Goal: Task Accomplishment & Management: Use online tool/utility

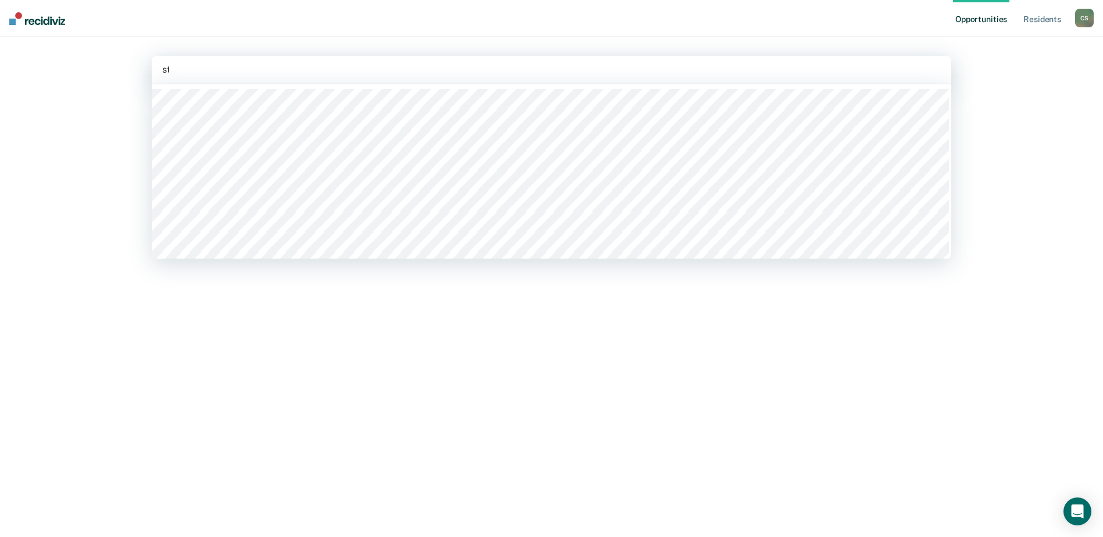
type input "sta"
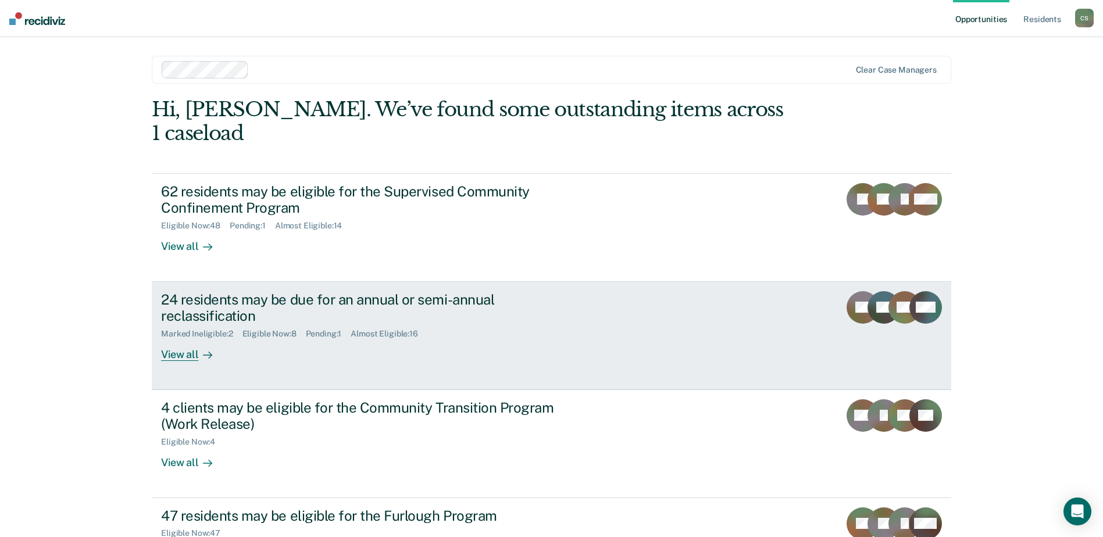
click at [176, 339] on div "View all" at bounding box center [193, 350] width 65 height 23
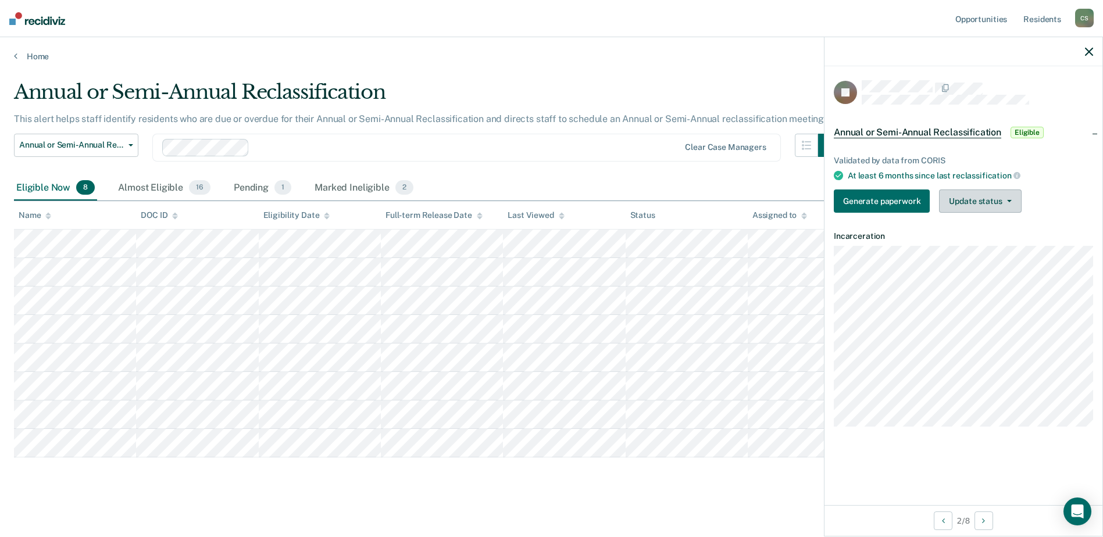
click at [1006, 197] on button "Update status" at bounding box center [980, 201] width 82 height 23
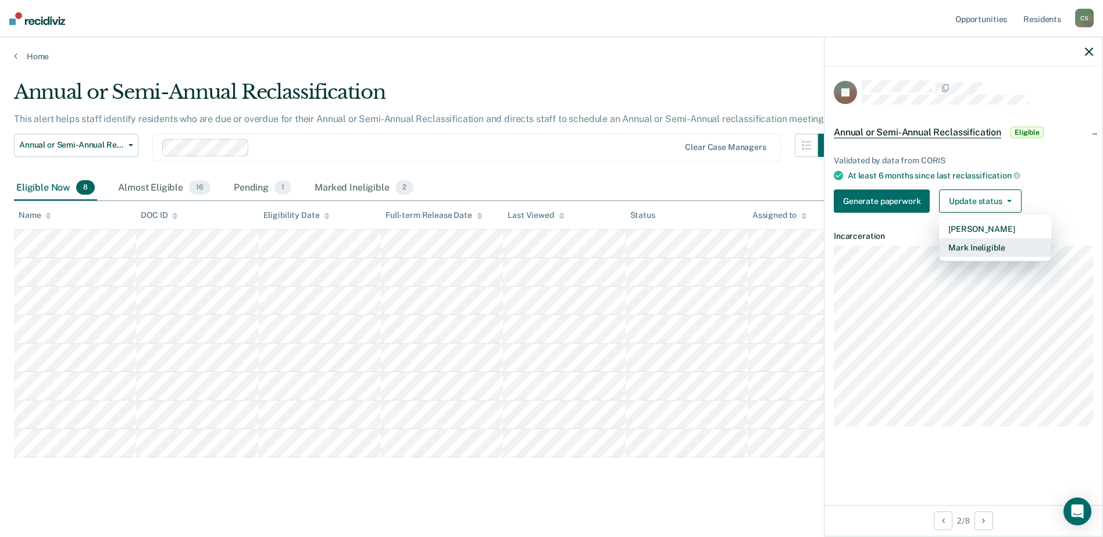
click at [989, 242] on button "Mark Ineligible" at bounding box center [995, 247] width 112 height 19
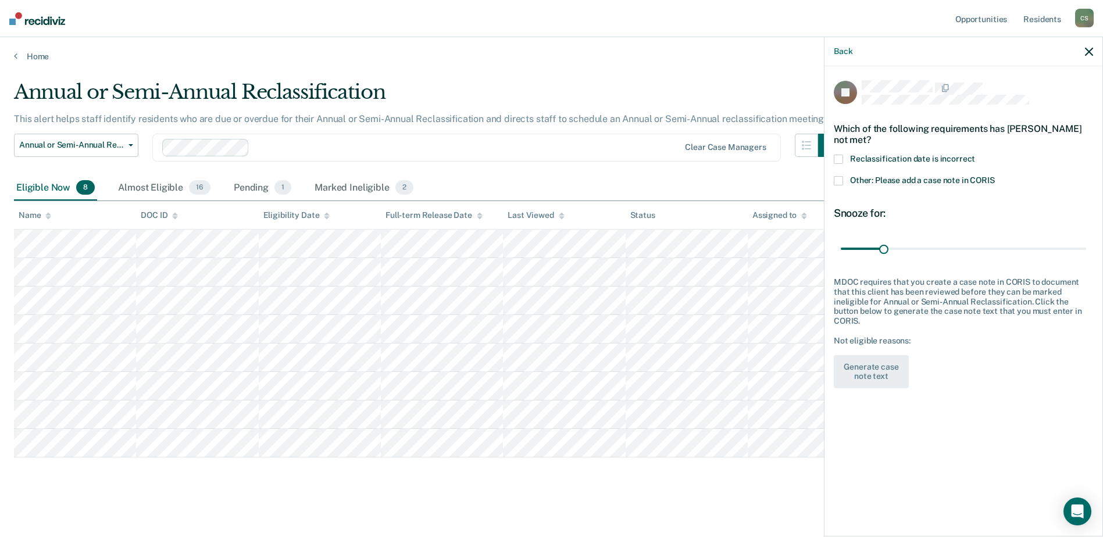
click at [838, 159] on span at bounding box center [838, 159] width 9 height 9
click at [975, 155] on input "Reclassification date is incorrect" at bounding box center [975, 155] width 0 height 0
click at [1082, 49] on div "Back" at bounding box center [963, 51] width 278 height 29
click at [1088, 51] on icon "button" at bounding box center [1089, 52] width 8 height 8
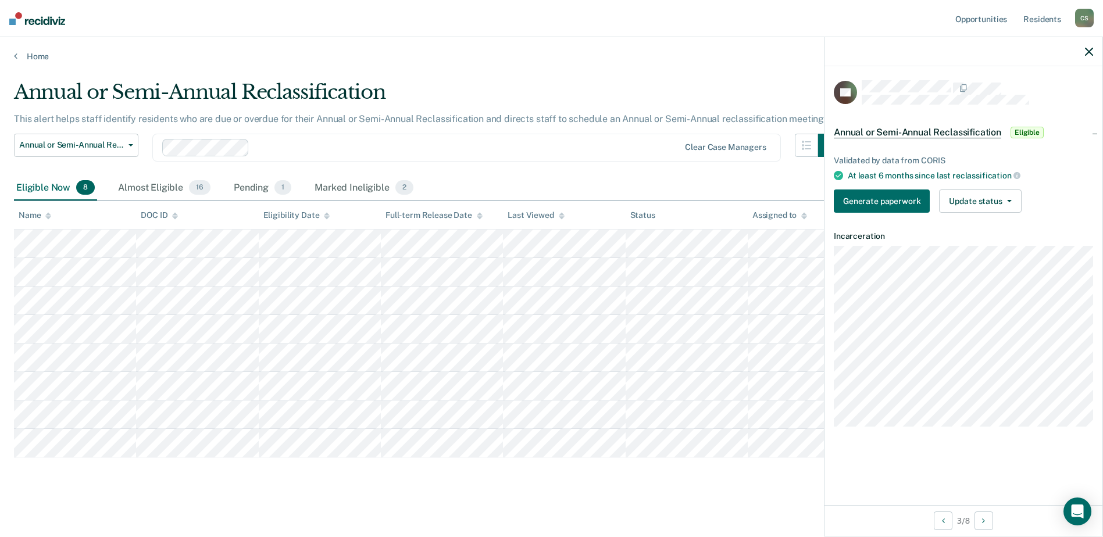
click at [1089, 49] on icon "button" at bounding box center [1089, 52] width 8 height 8
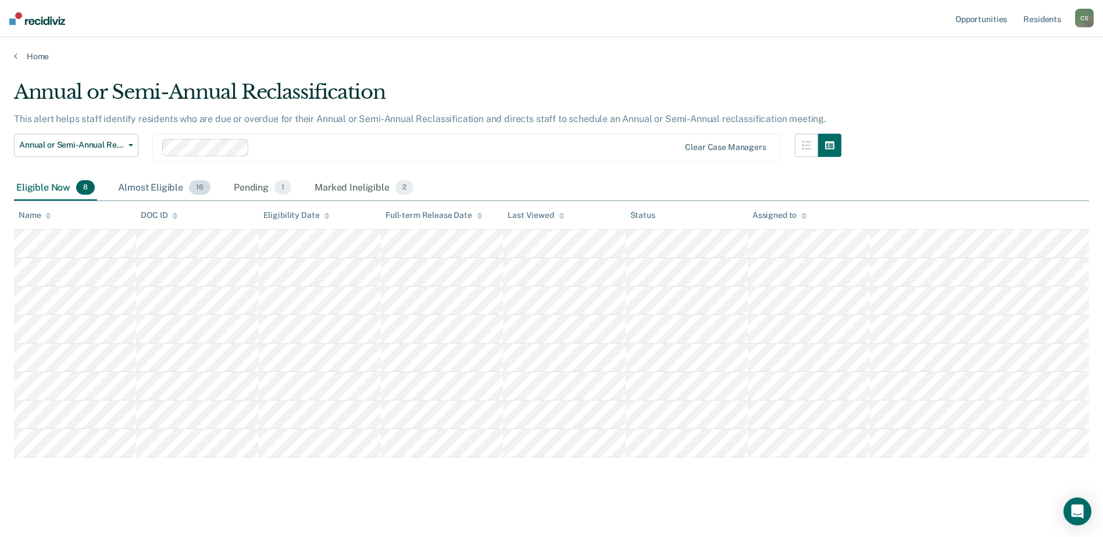
click at [160, 183] on div "Almost Eligible 16" at bounding box center [164, 189] width 97 height 26
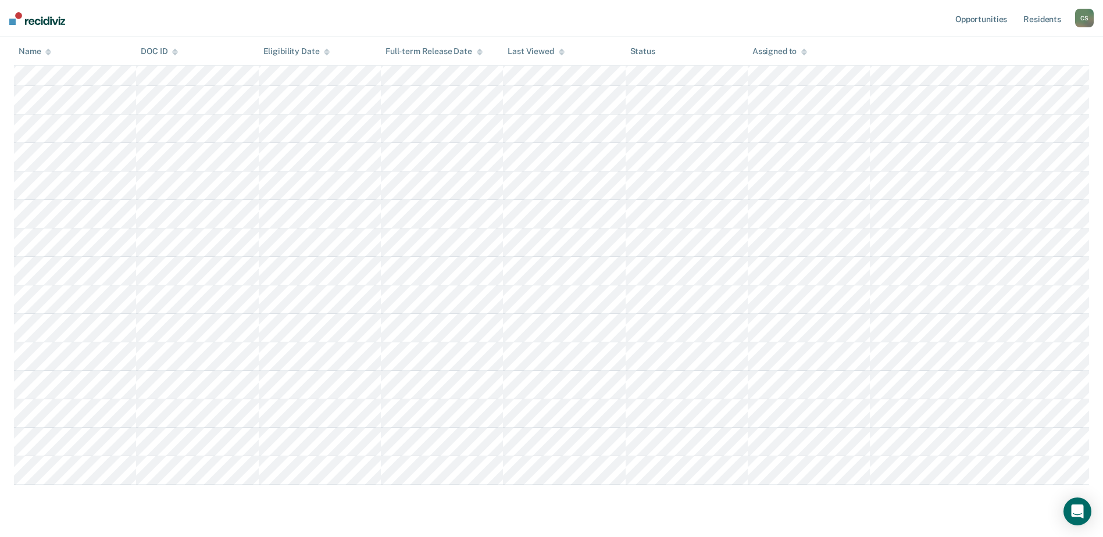
scroll to position [174, 0]
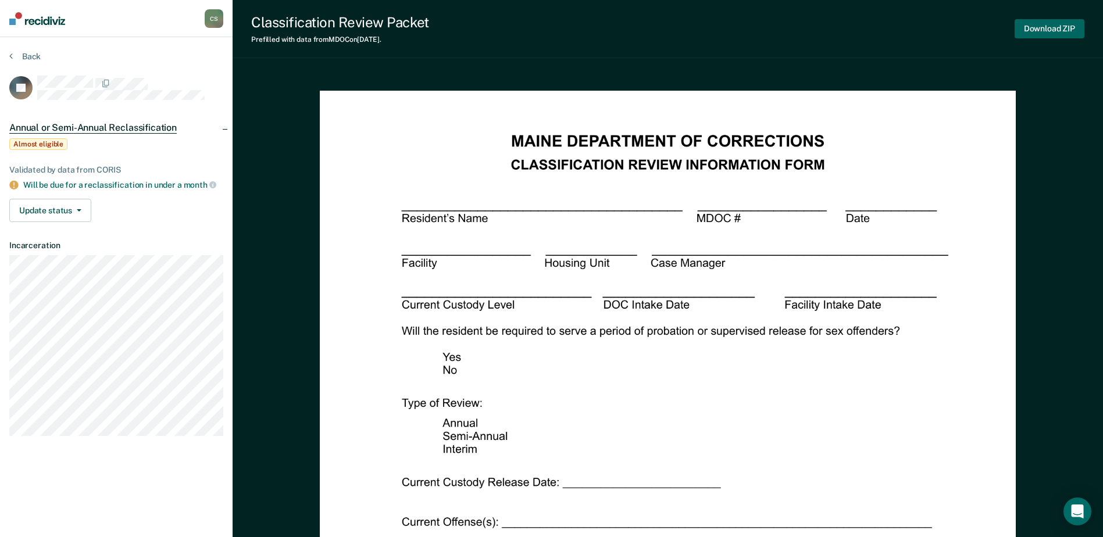
click at [1042, 30] on button "Download ZIP" at bounding box center [1049, 28] width 70 height 19
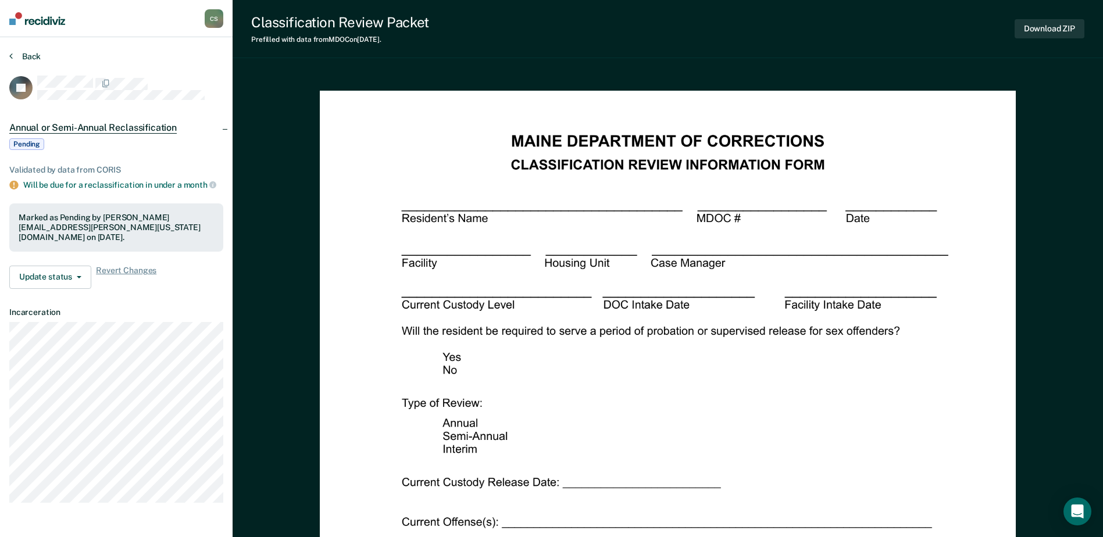
click at [30, 53] on button "Back" at bounding box center [24, 56] width 31 height 10
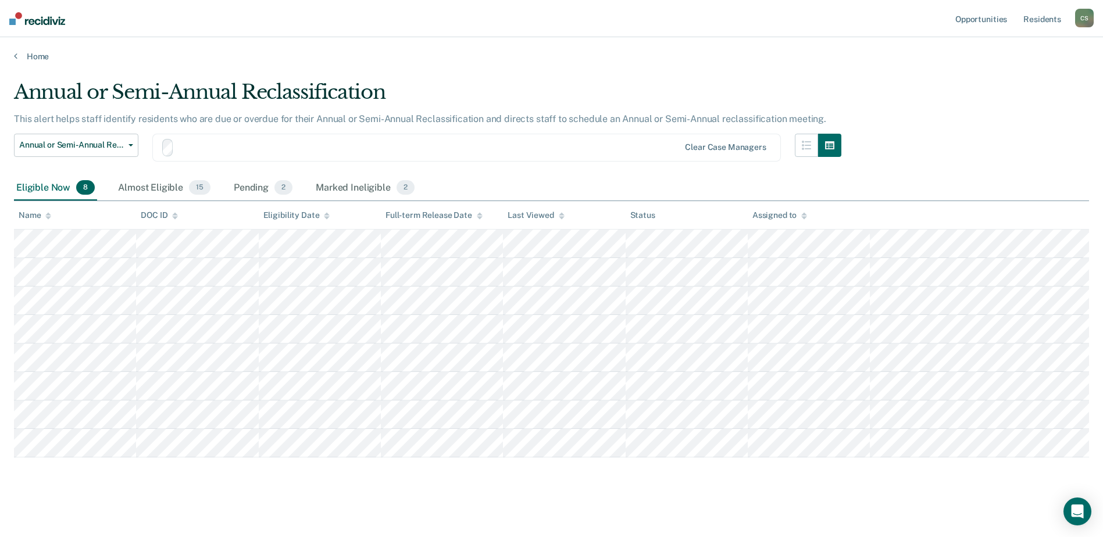
scroll to position [4, 0]
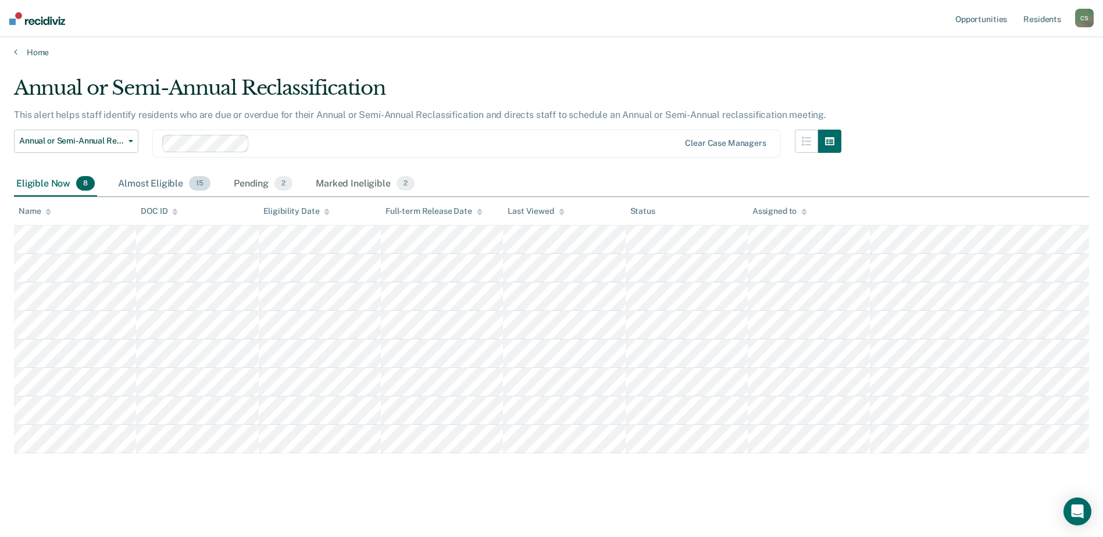
click at [158, 181] on div "Almost Eligible 15" at bounding box center [164, 185] width 97 height 26
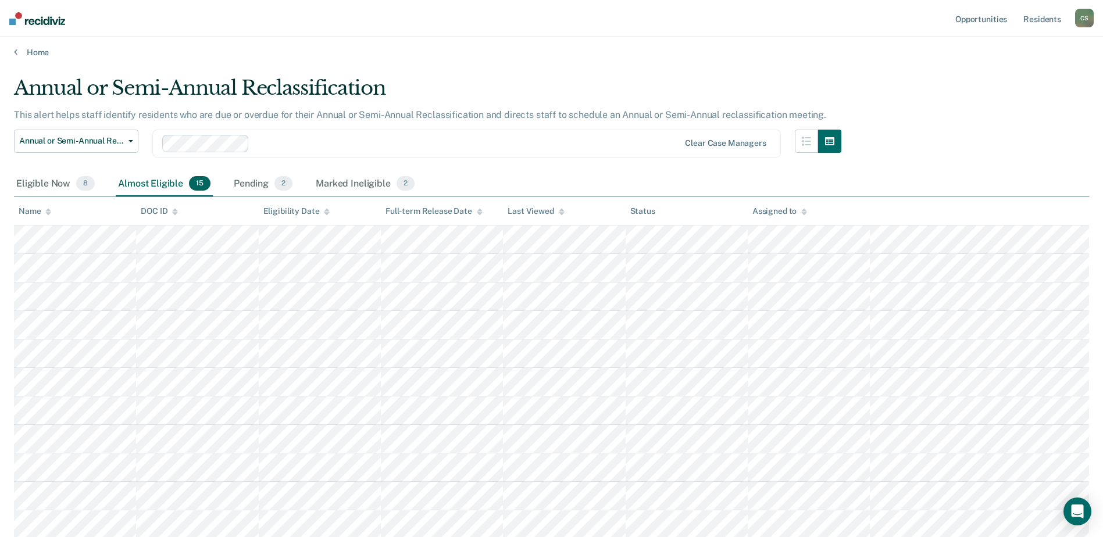
click at [50, 213] on icon at bounding box center [48, 213] width 6 height 3
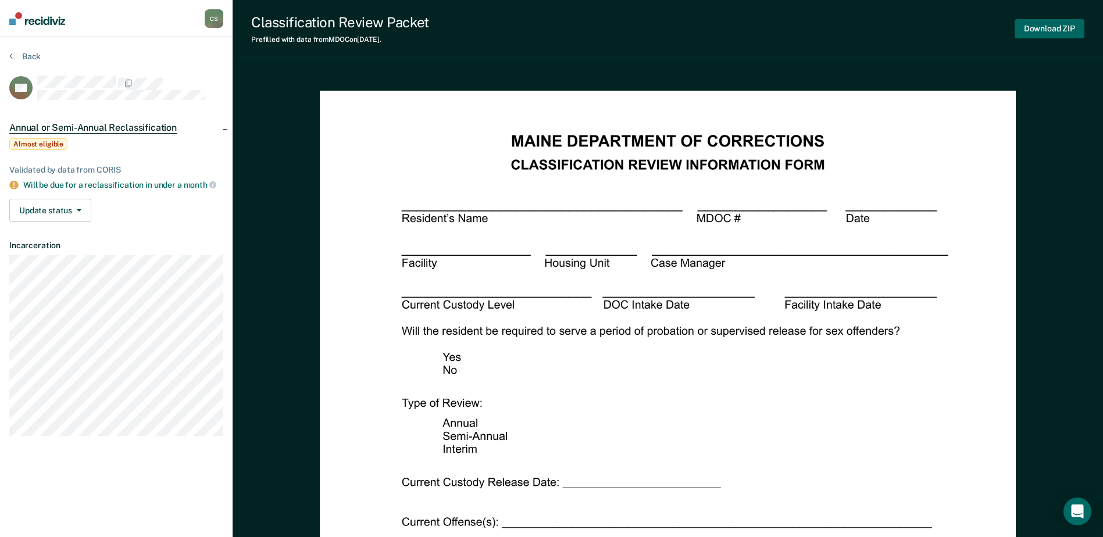
click at [1033, 33] on button "Download ZIP" at bounding box center [1049, 28] width 70 height 19
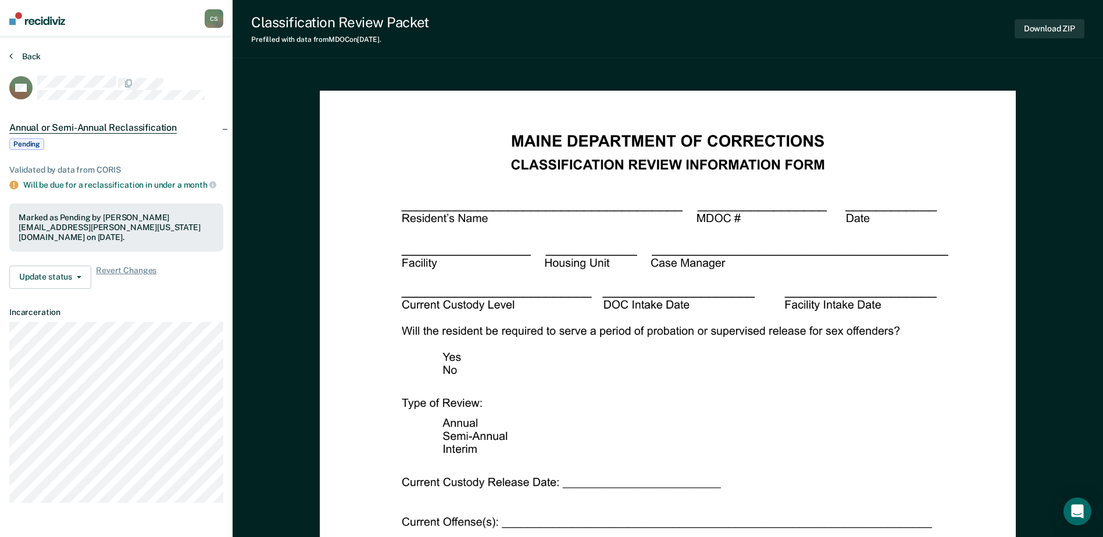
click at [38, 57] on button "Back" at bounding box center [24, 56] width 31 height 10
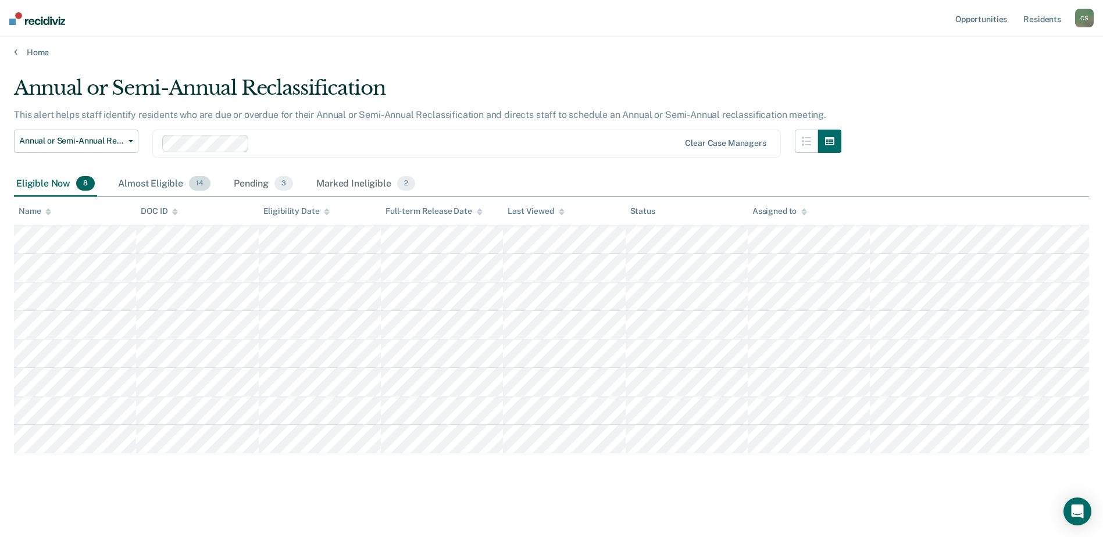
click at [174, 185] on div "Almost Eligible 14" at bounding box center [164, 185] width 97 height 26
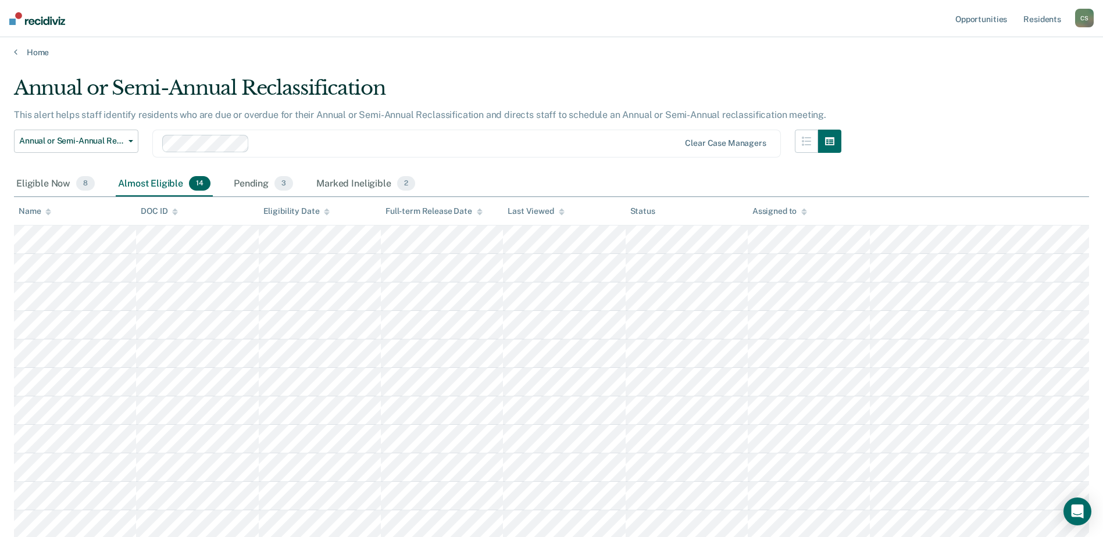
click at [47, 212] on icon at bounding box center [48, 212] width 6 height 8
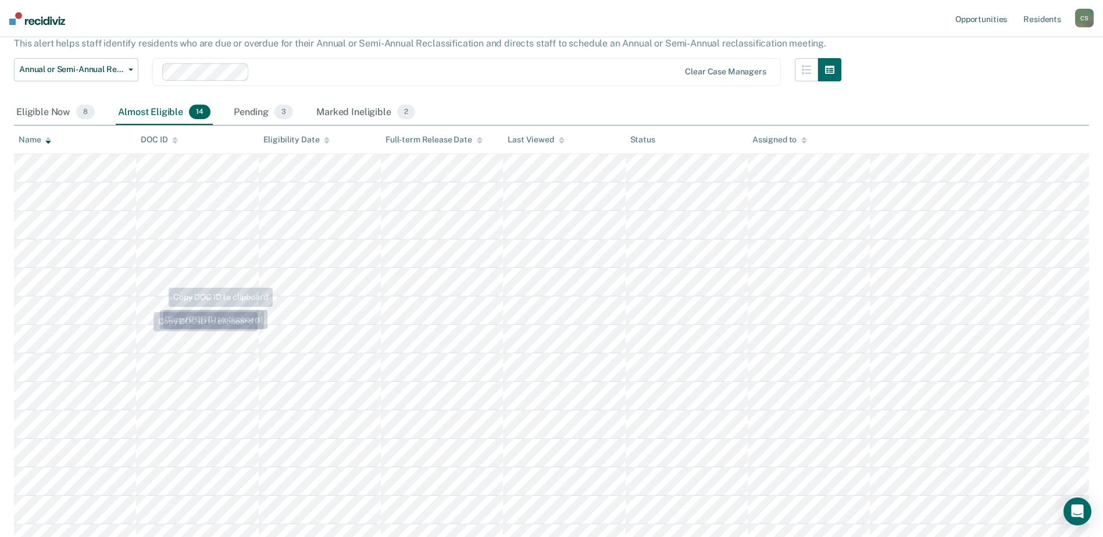
scroll to position [175, 0]
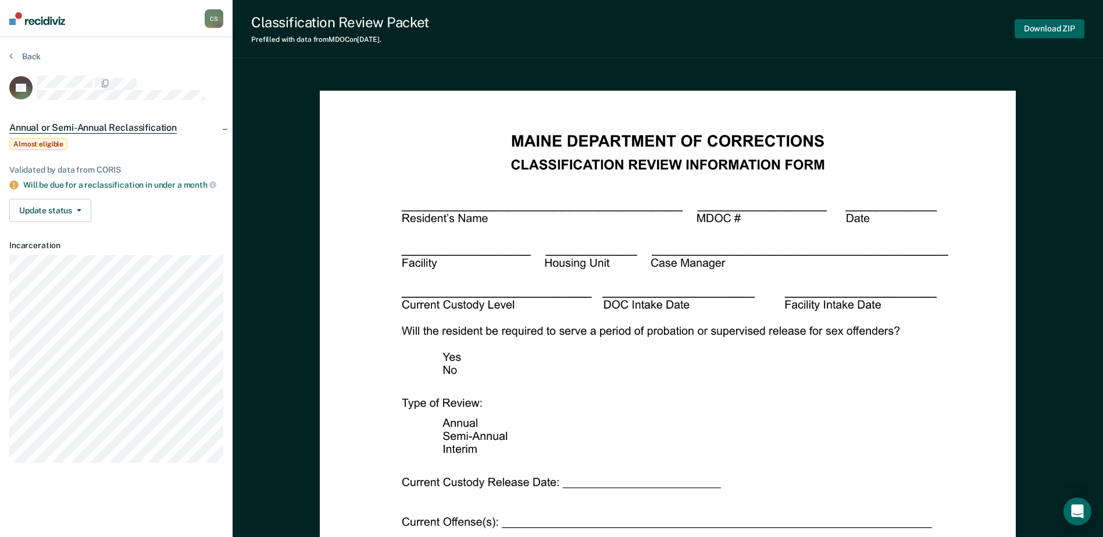
click at [1049, 34] on button "Download ZIP" at bounding box center [1049, 28] width 70 height 19
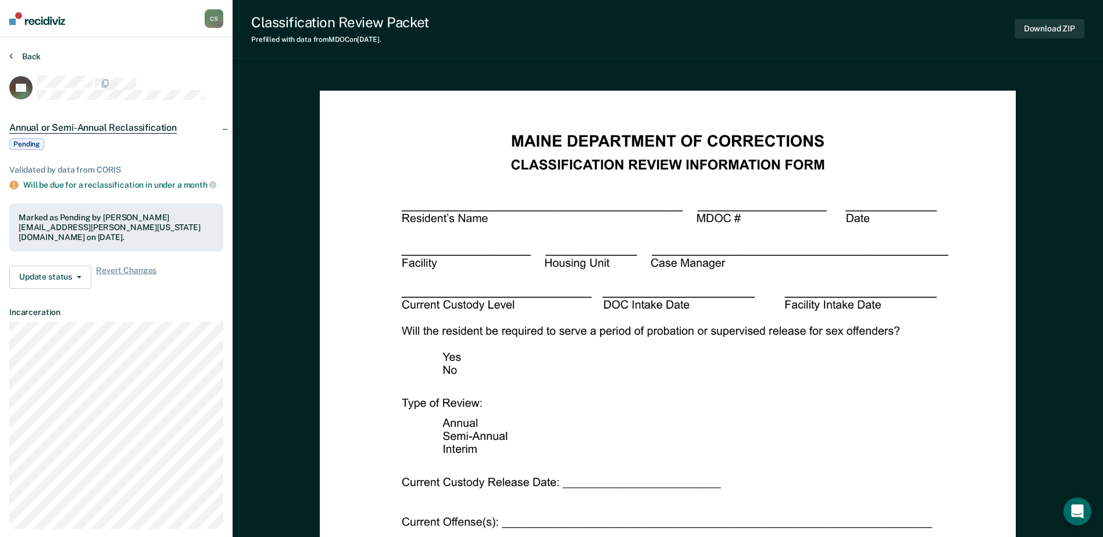
click at [37, 58] on button "Back" at bounding box center [24, 56] width 31 height 10
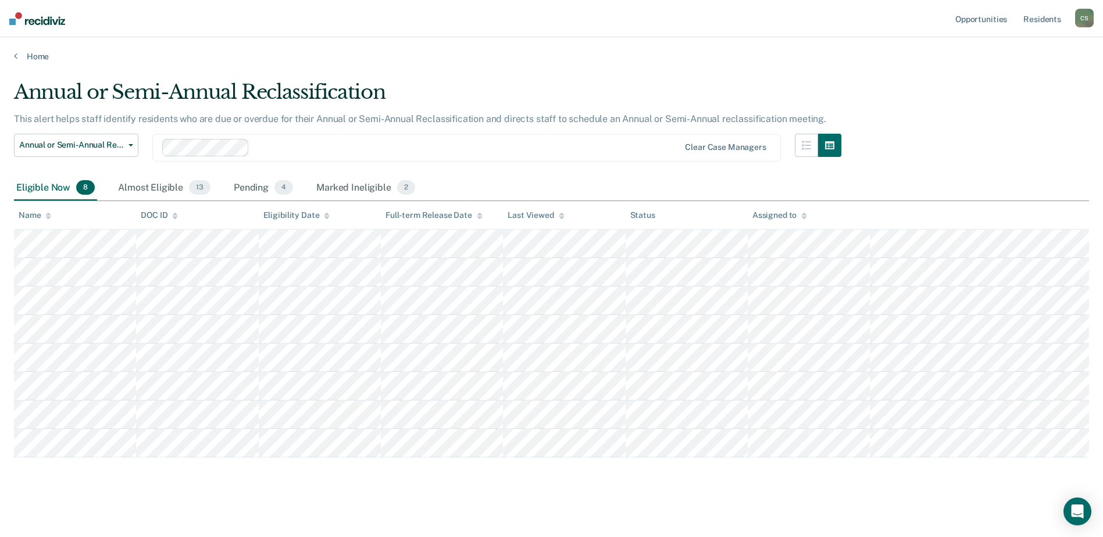
scroll to position [4, 0]
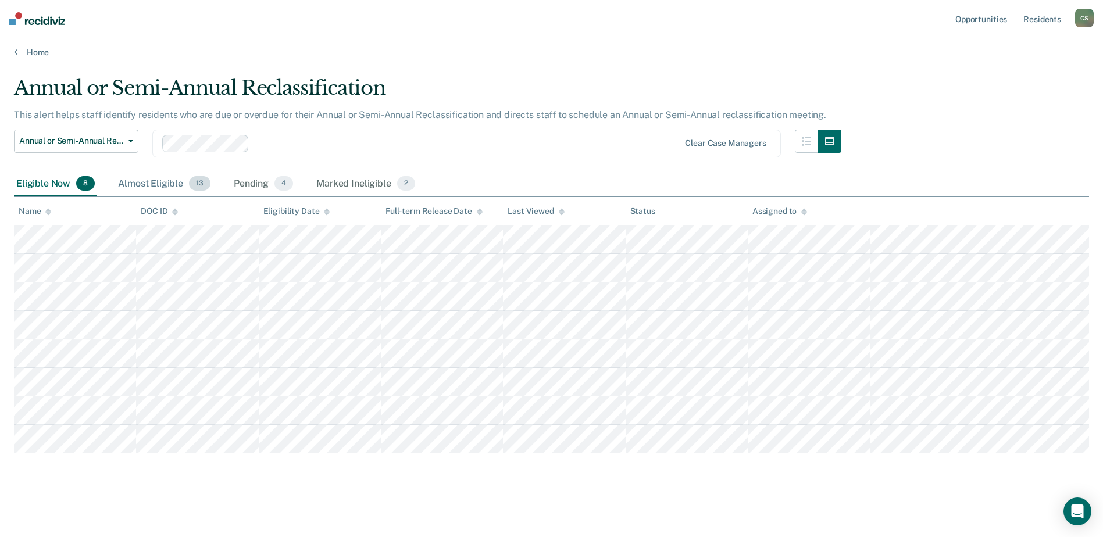
click at [149, 188] on div "Almost Eligible 13" at bounding box center [164, 185] width 97 height 26
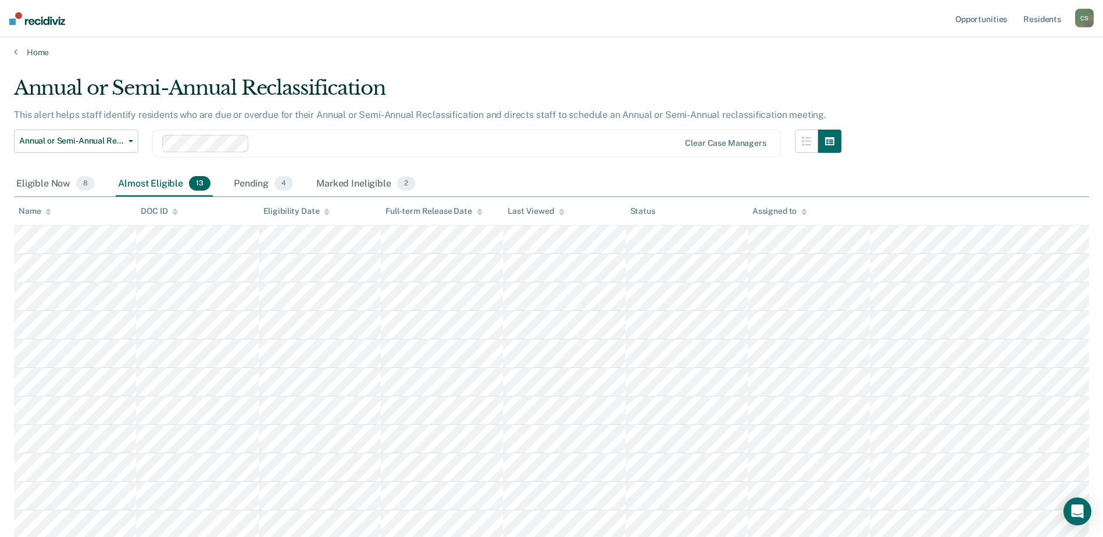
click at [48, 213] on icon at bounding box center [48, 213] width 6 height 3
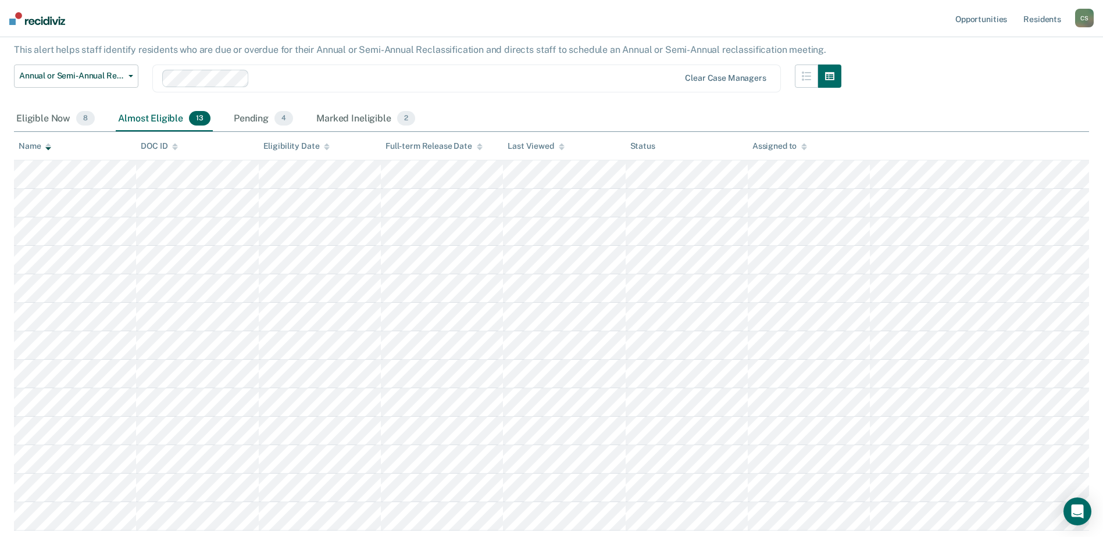
scroll to position [88, 0]
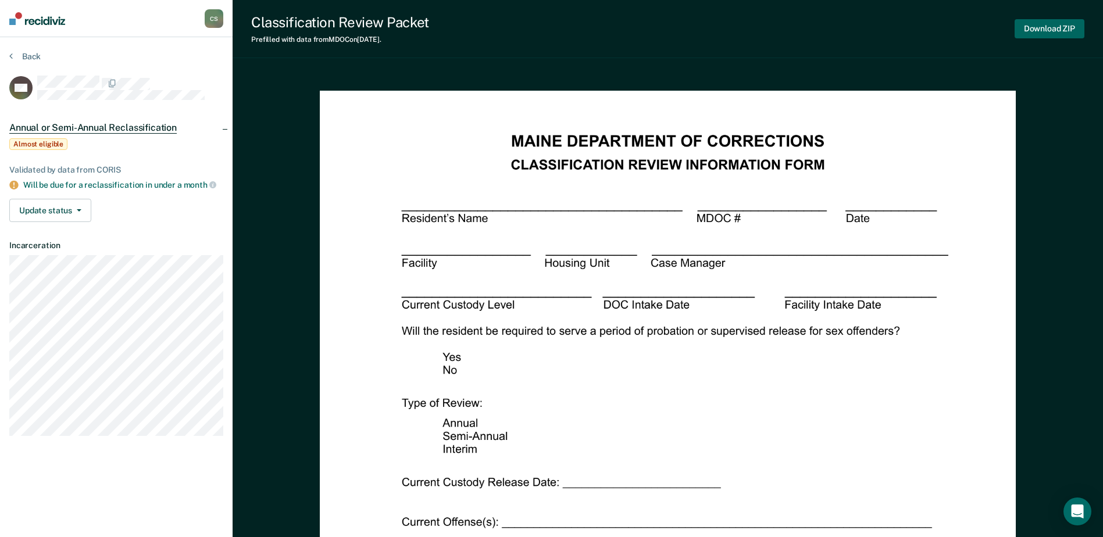
click at [1031, 29] on button "Download ZIP" at bounding box center [1049, 28] width 70 height 19
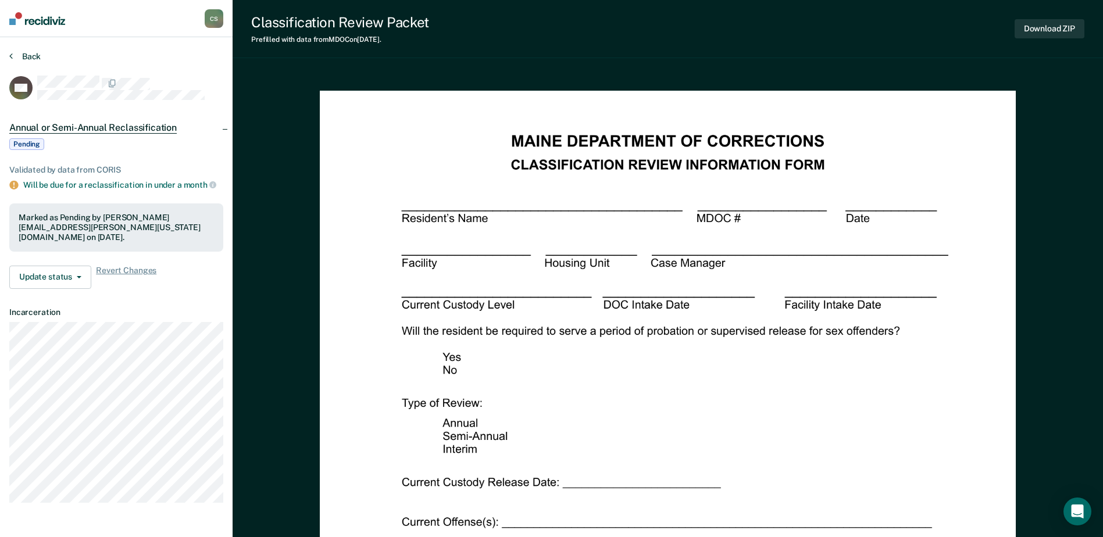
click at [31, 56] on button "Back" at bounding box center [24, 56] width 31 height 10
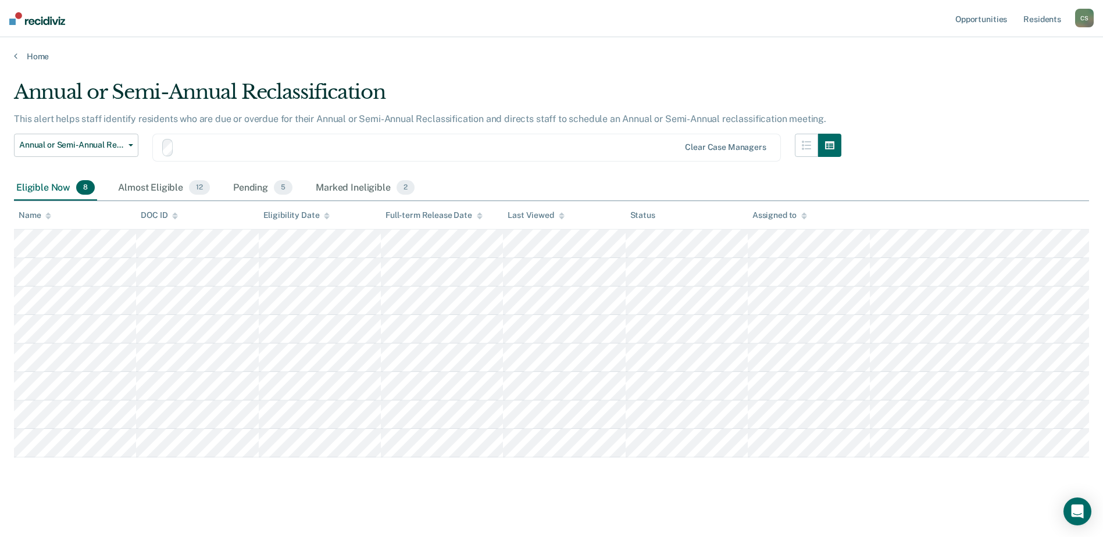
scroll to position [4, 0]
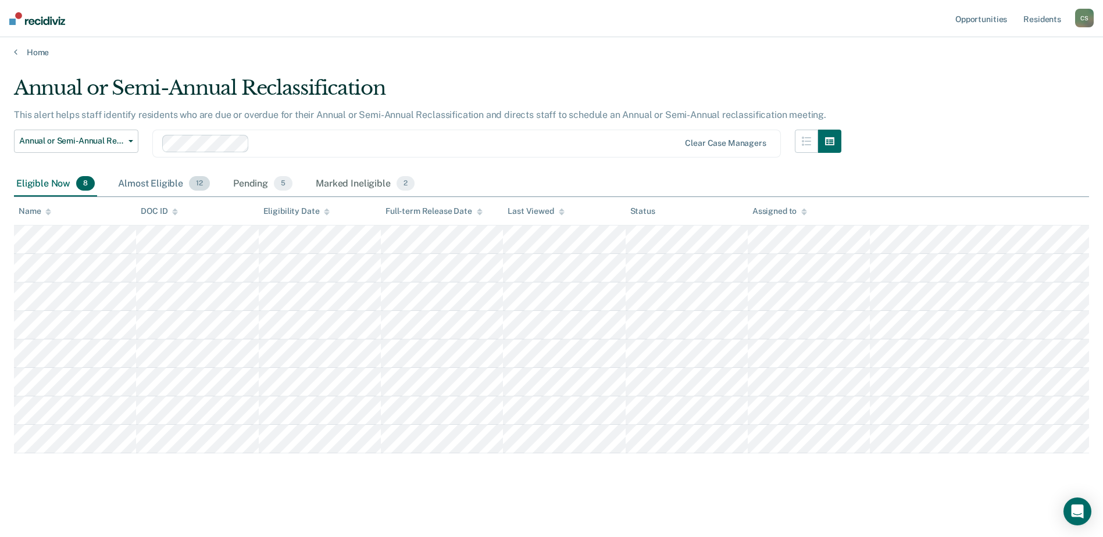
click at [147, 184] on div "Almost Eligible 12" at bounding box center [164, 185] width 97 height 26
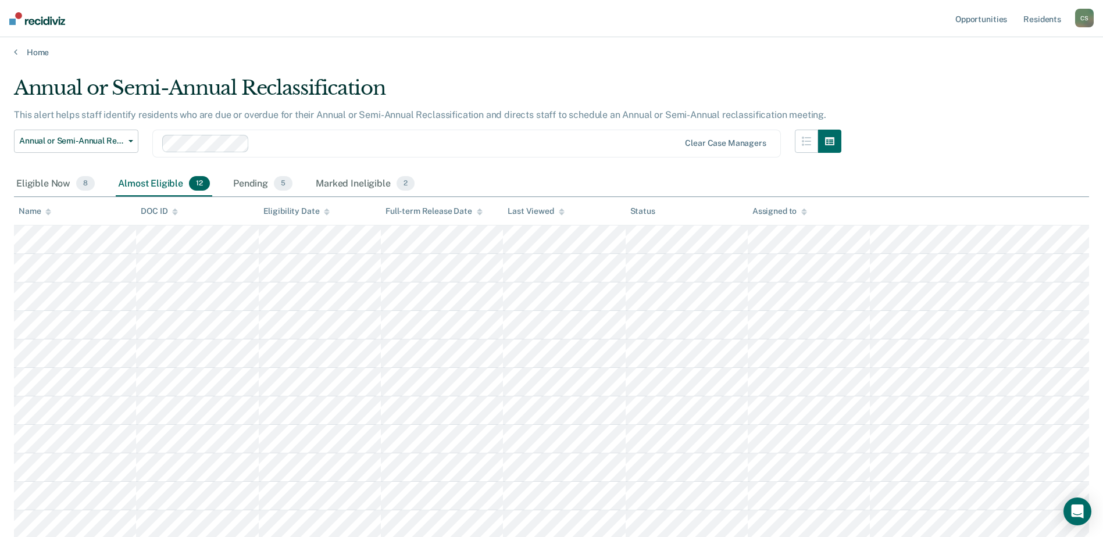
click at [49, 215] on icon at bounding box center [48, 212] width 6 height 8
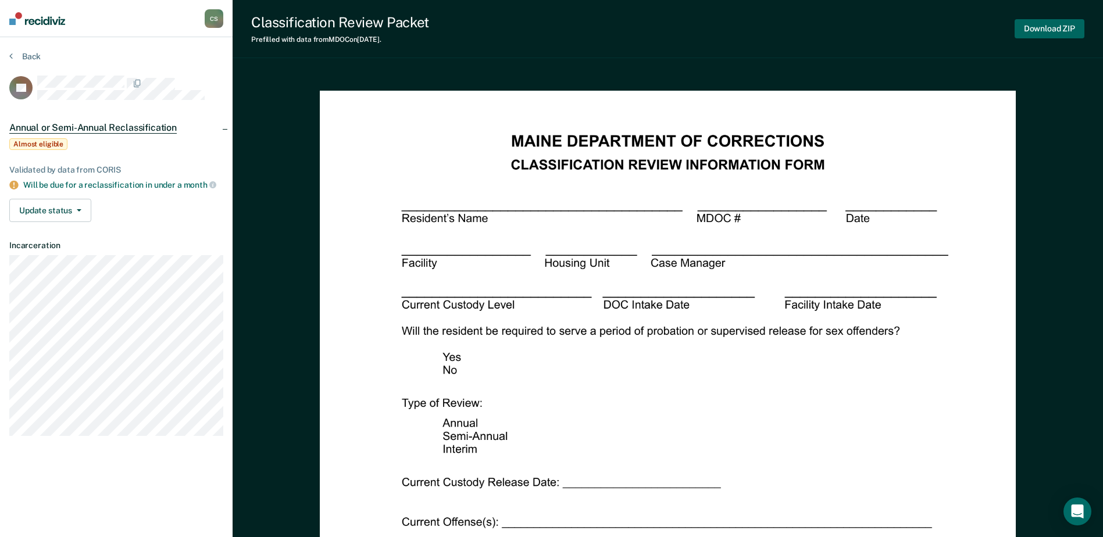
click at [1059, 25] on button "Download ZIP" at bounding box center [1049, 28] width 70 height 19
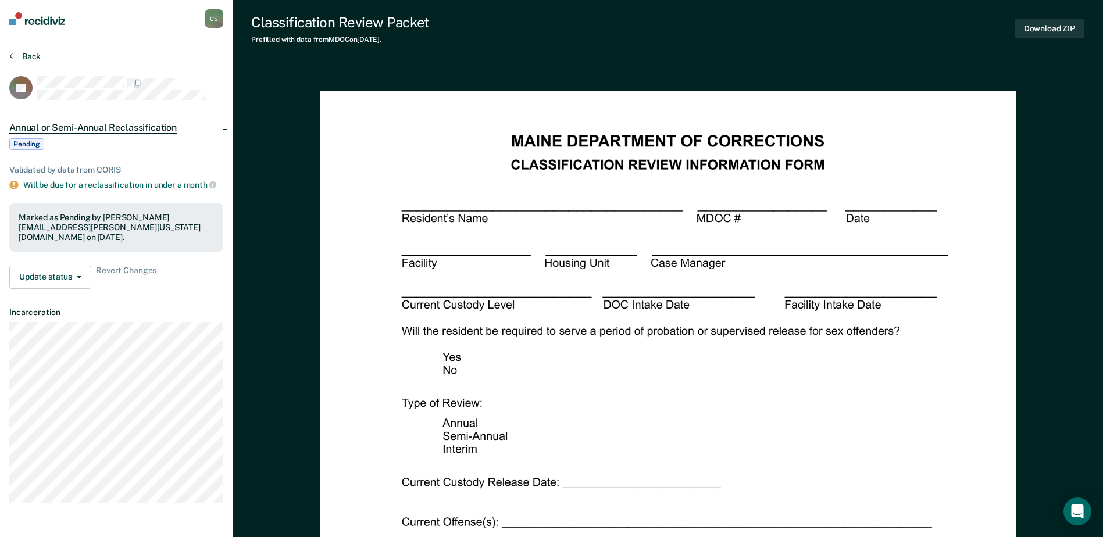
click at [28, 59] on button "Back" at bounding box center [24, 56] width 31 height 10
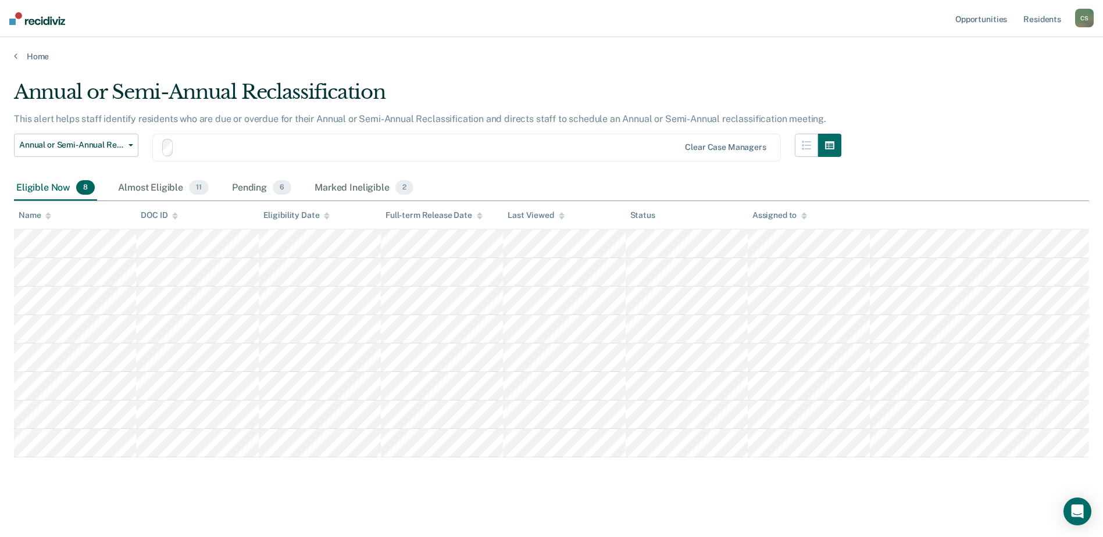
scroll to position [4, 0]
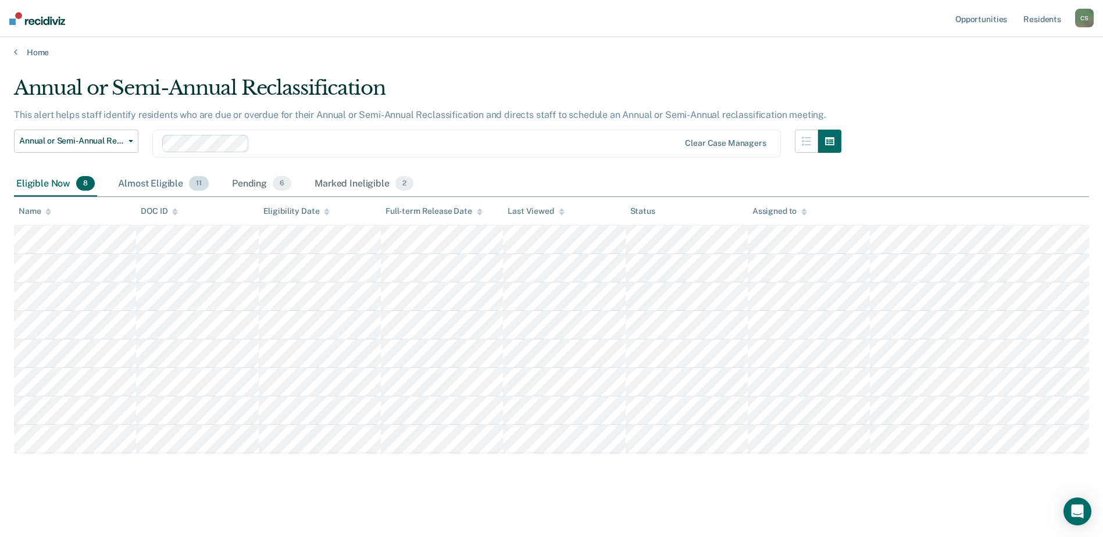
click at [158, 186] on div "Almost Eligible 11" at bounding box center [163, 185] width 95 height 26
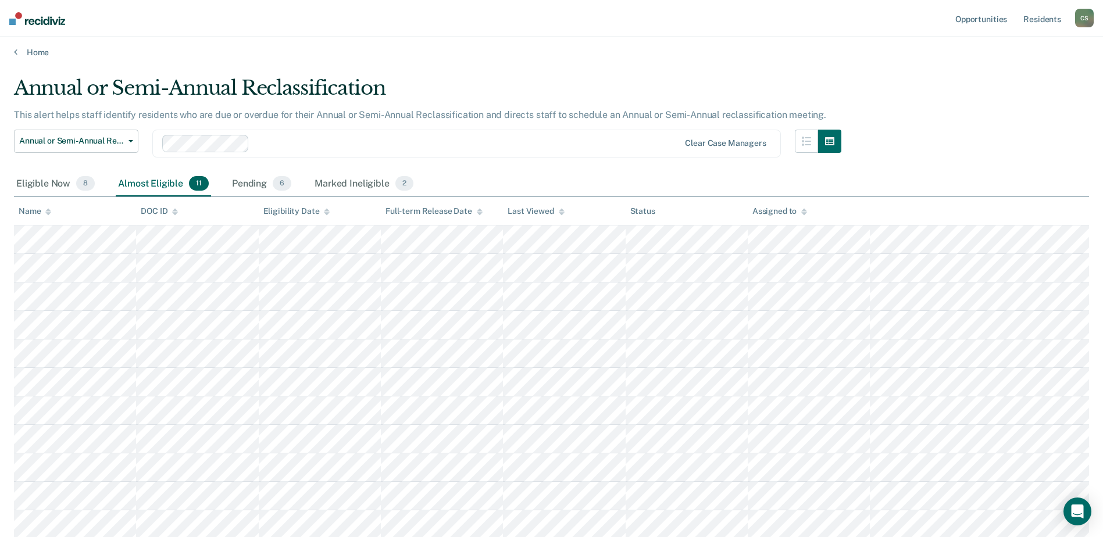
click at [47, 212] on icon at bounding box center [48, 212] width 6 height 8
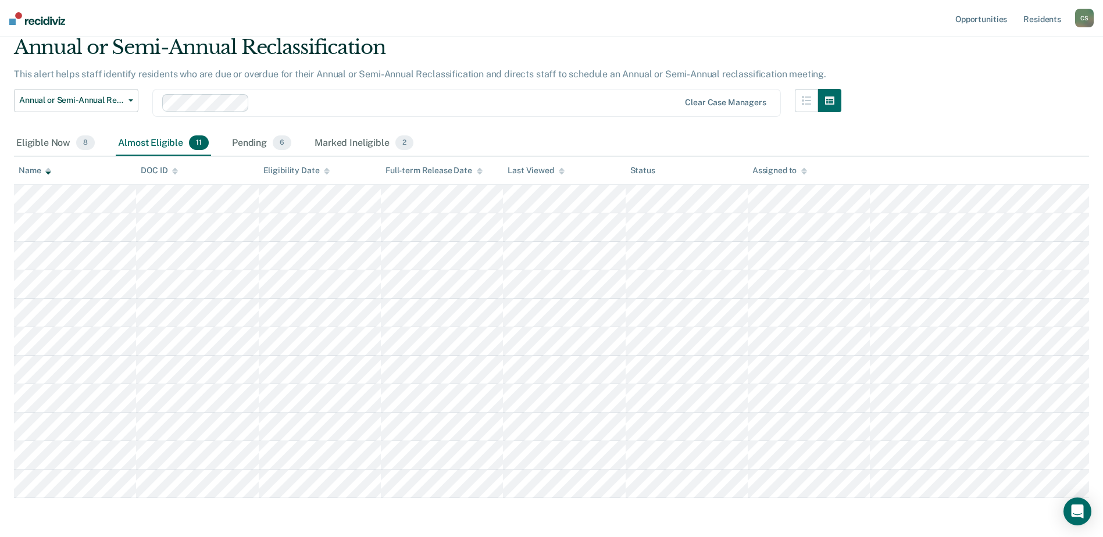
scroll to position [90, 0]
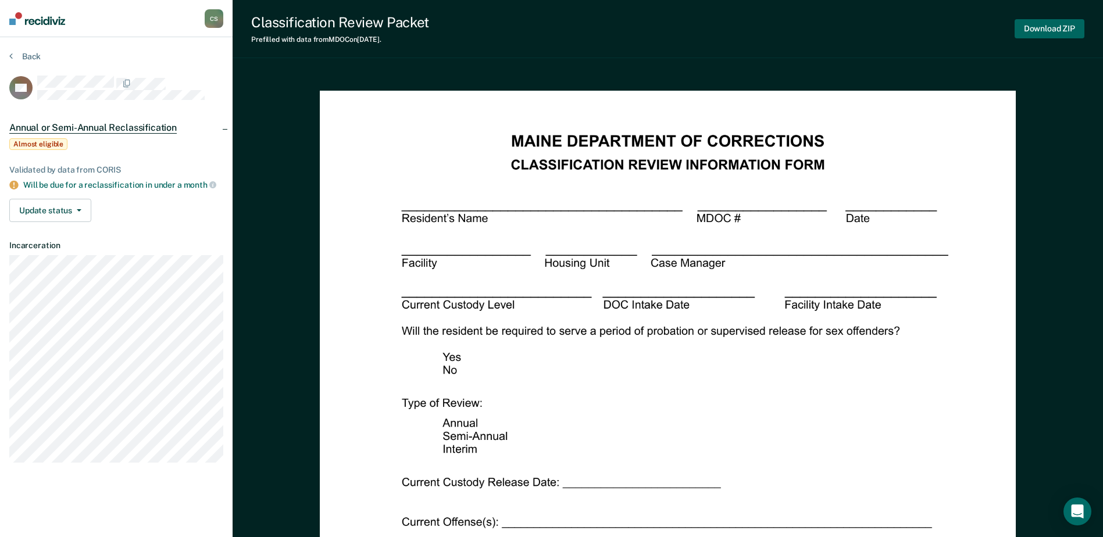
drag, startPoint x: 1031, startPoint y: 24, endPoint x: 732, endPoint y: 28, distance: 298.9
click at [1030, 26] on button "Download ZIP" at bounding box center [1049, 28] width 70 height 19
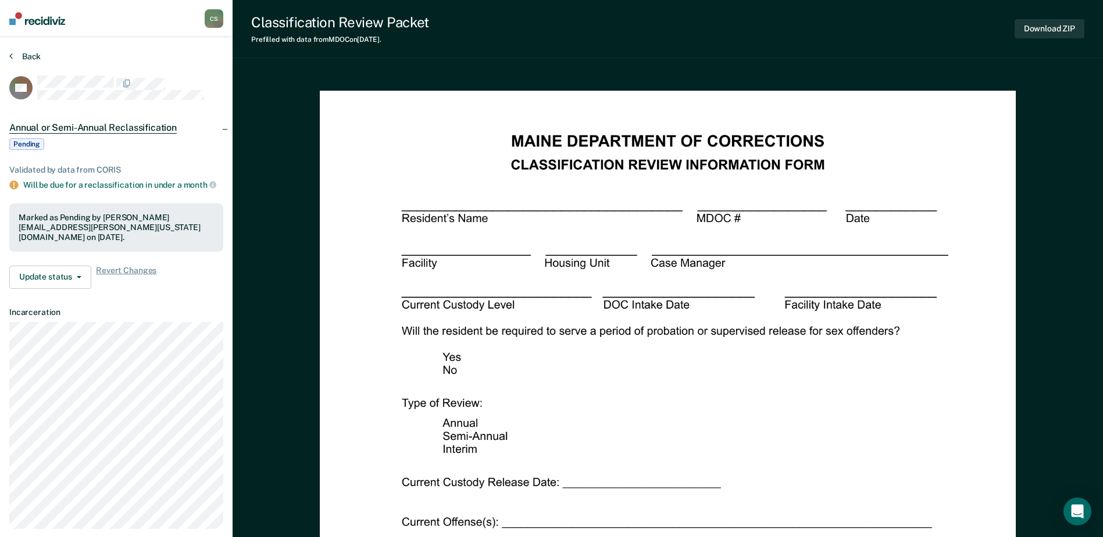
click at [17, 58] on button "Back" at bounding box center [24, 56] width 31 height 10
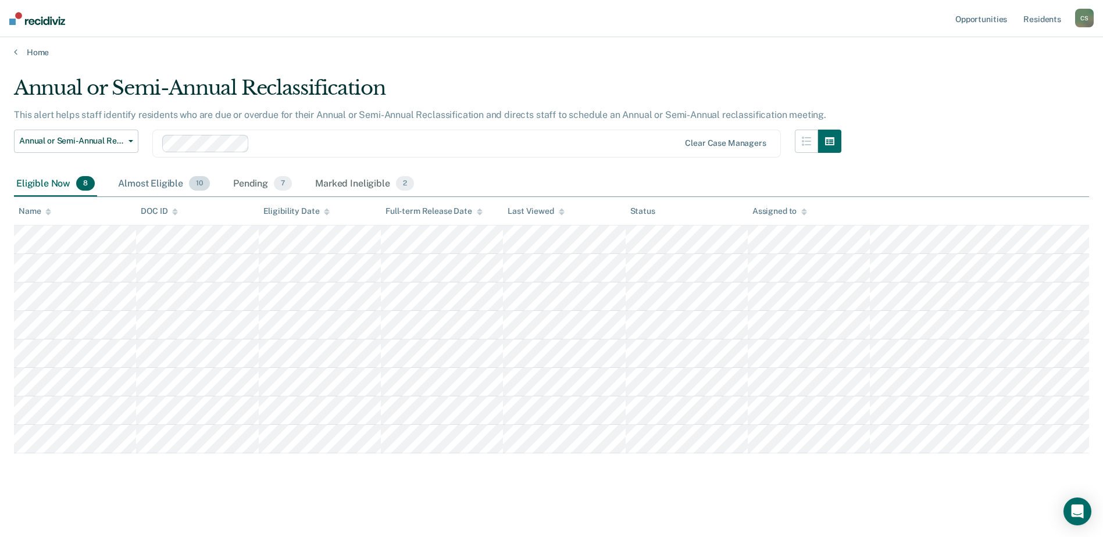
click at [185, 180] on div "Almost Eligible 10" at bounding box center [164, 185] width 97 height 26
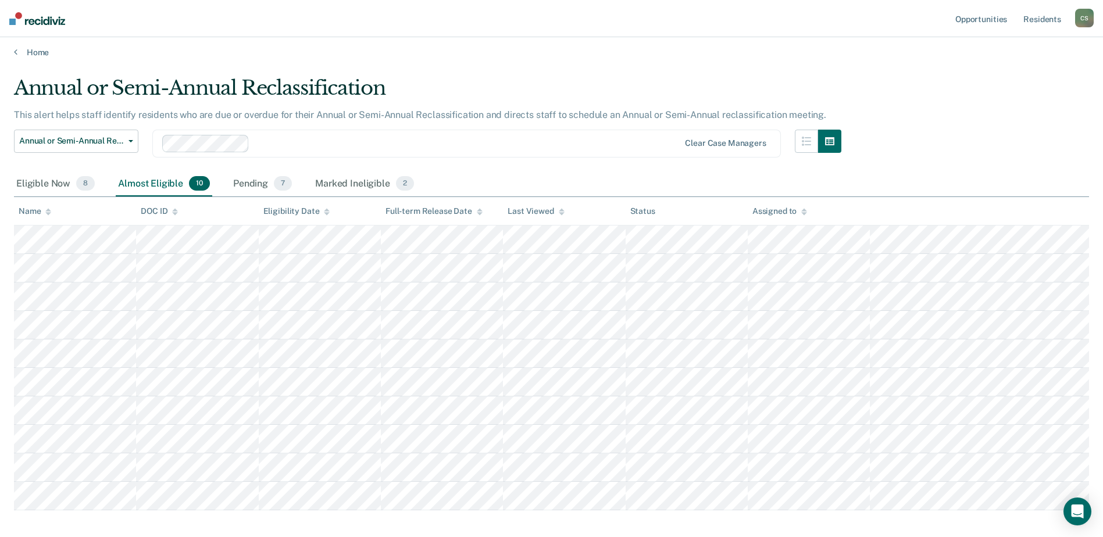
click at [47, 212] on icon at bounding box center [48, 212] width 6 height 8
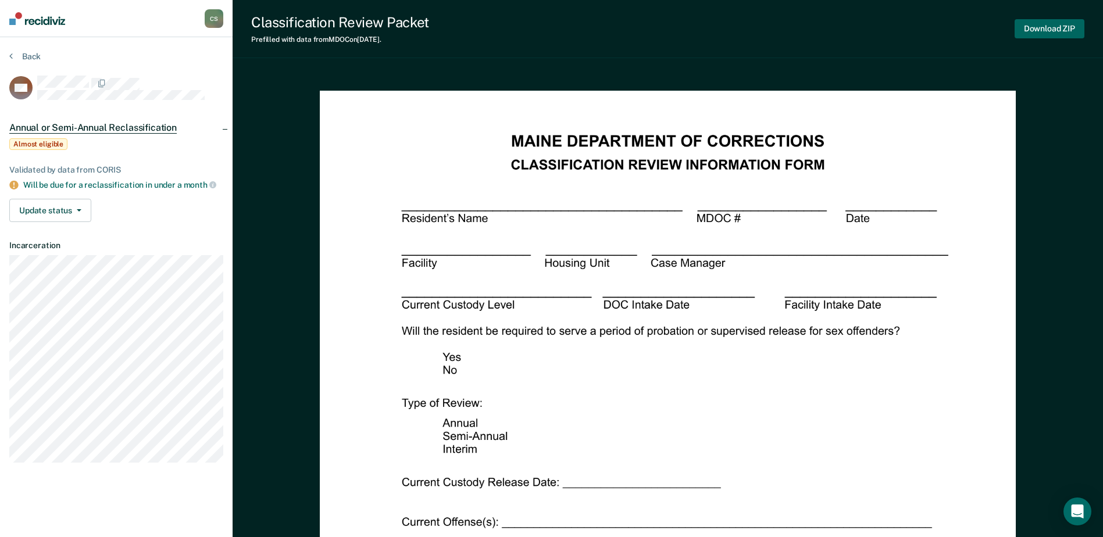
click at [1019, 33] on button "Download ZIP" at bounding box center [1049, 28] width 70 height 19
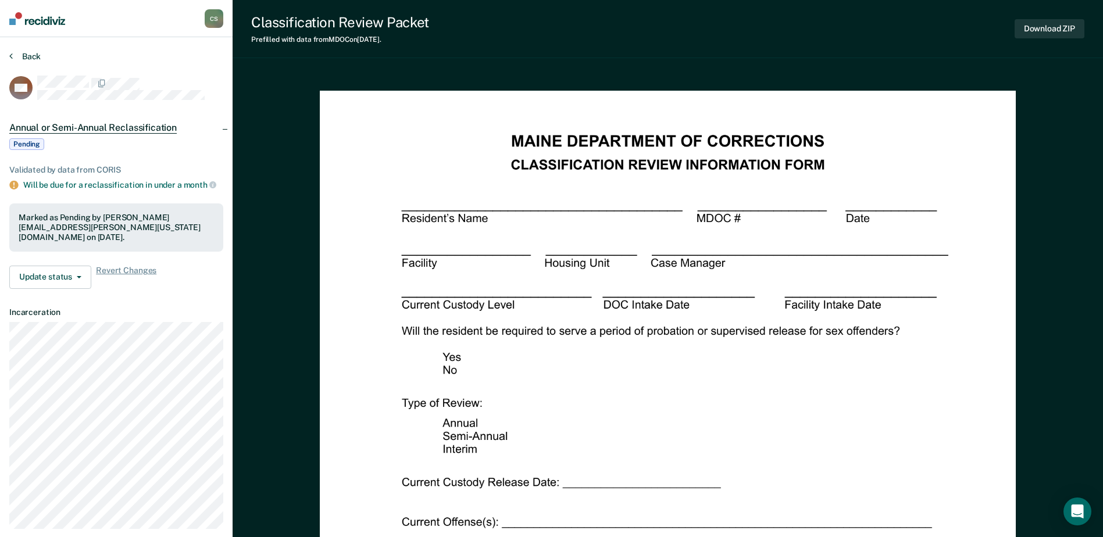
click at [34, 52] on button "Back" at bounding box center [24, 56] width 31 height 10
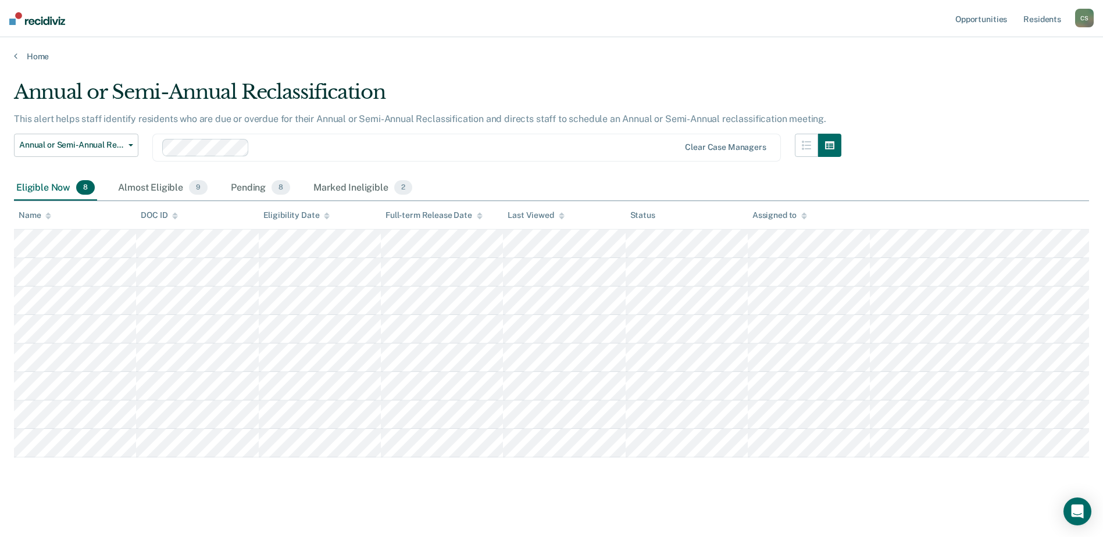
scroll to position [4, 0]
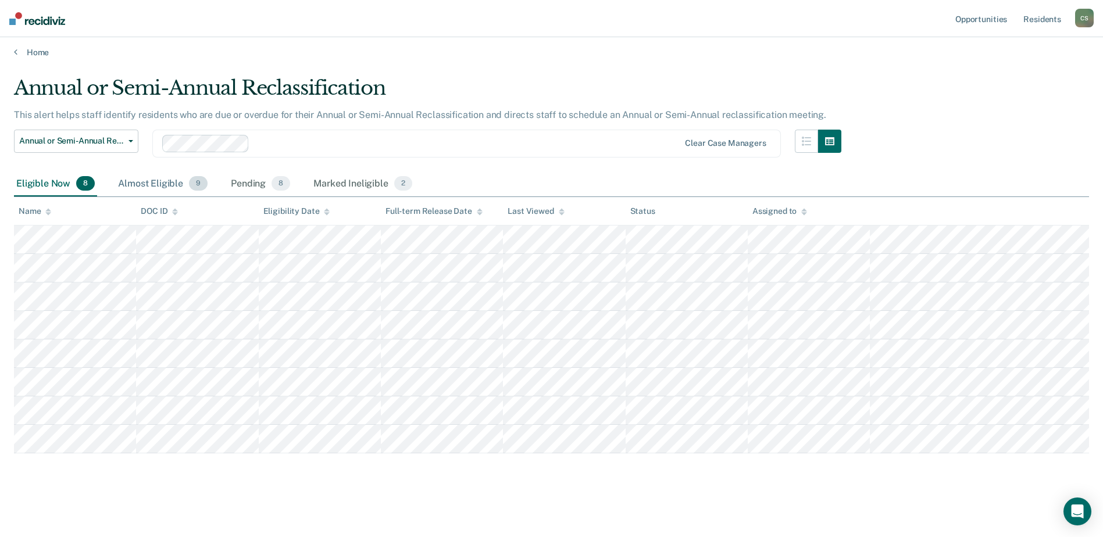
click at [162, 186] on div "Almost Eligible 9" at bounding box center [163, 185] width 94 height 26
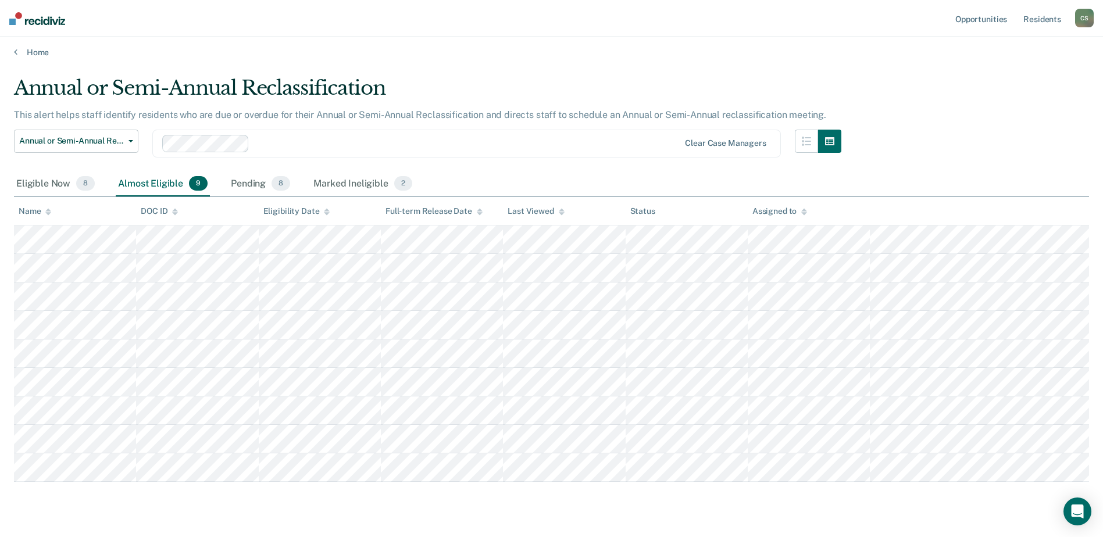
click at [48, 209] on icon at bounding box center [48, 209] width 6 height 3
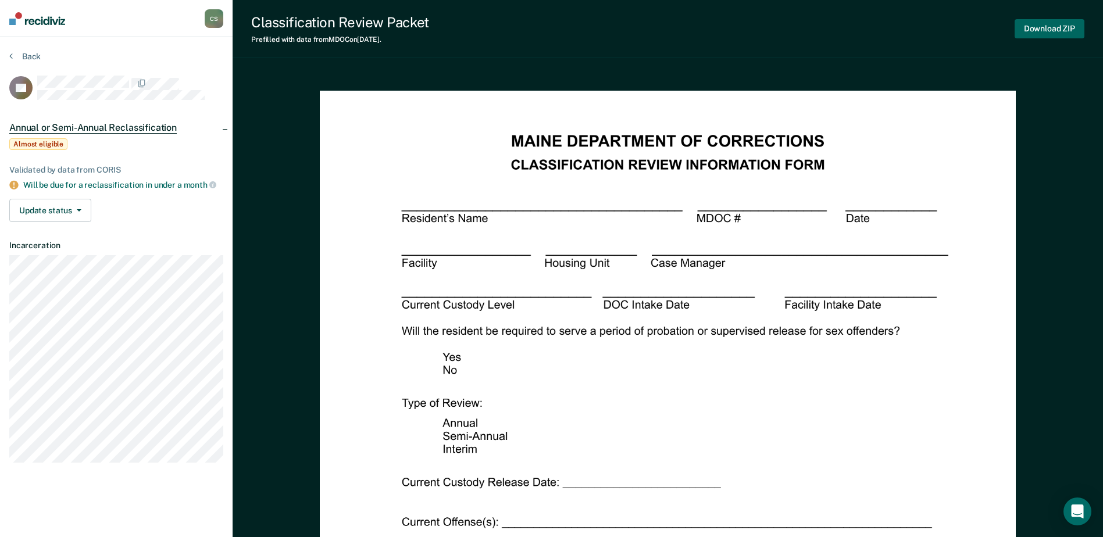
click at [1064, 30] on button "Download ZIP" at bounding box center [1049, 28] width 70 height 19
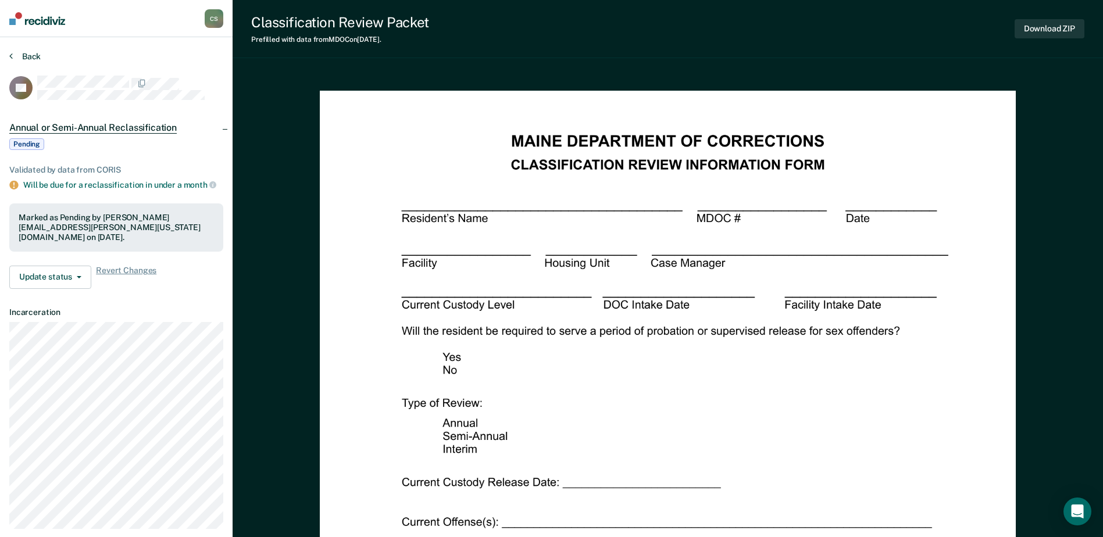
click at [22, 52] on button "Back" at bounding box center [24, 56] width 31 height 10
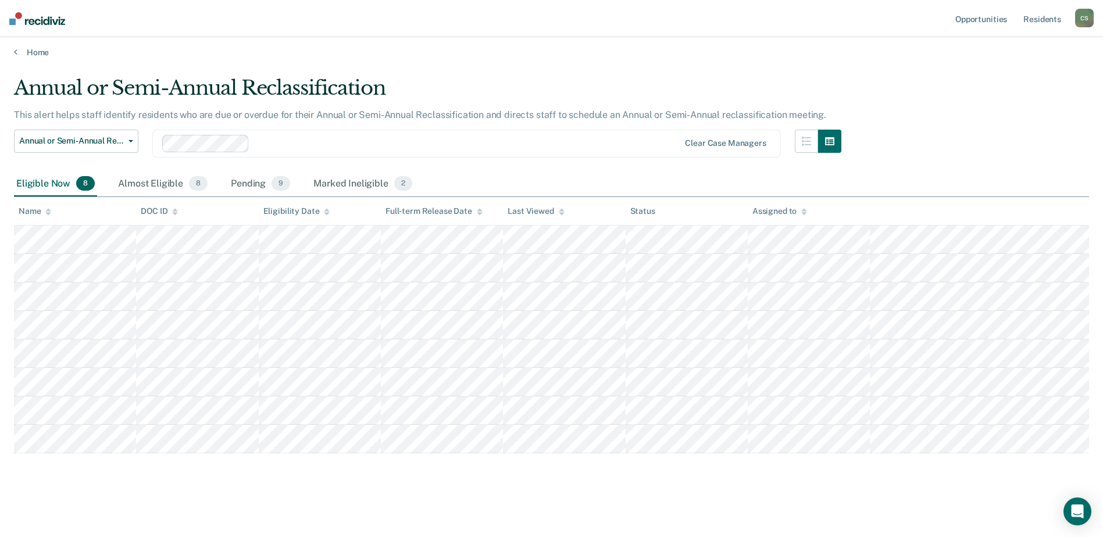
click at [45, 211] on div "Name" at bounding box center [35, 211] width 33 height 10
click at [135, 182] on div "Almost Eligible 8" at bounding box center [163, 185] width 94 height 26
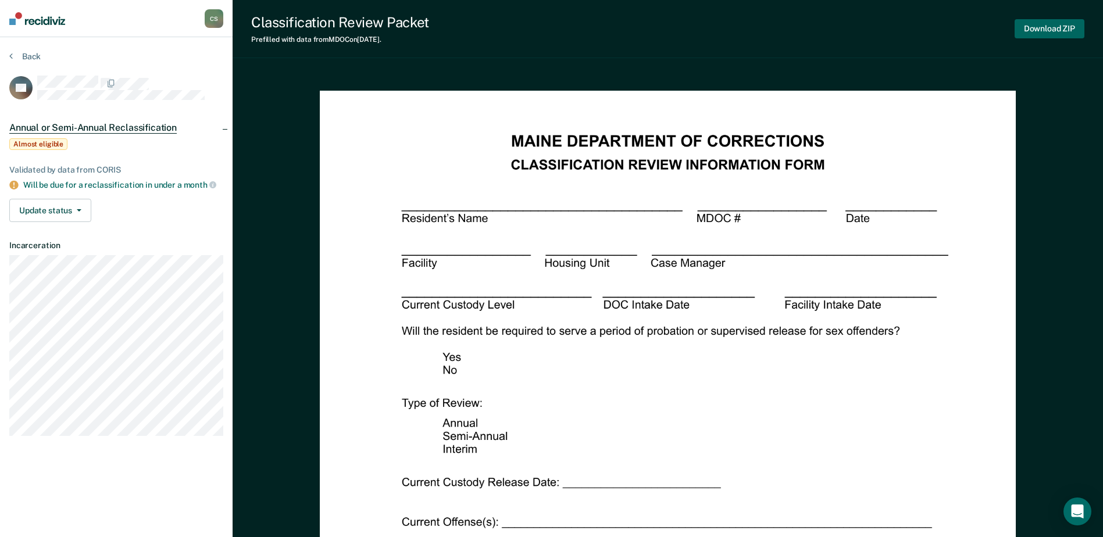
click at [1059, 24] on button "Download ZIP" at bounding box center [1049, 28] width 70 height 19
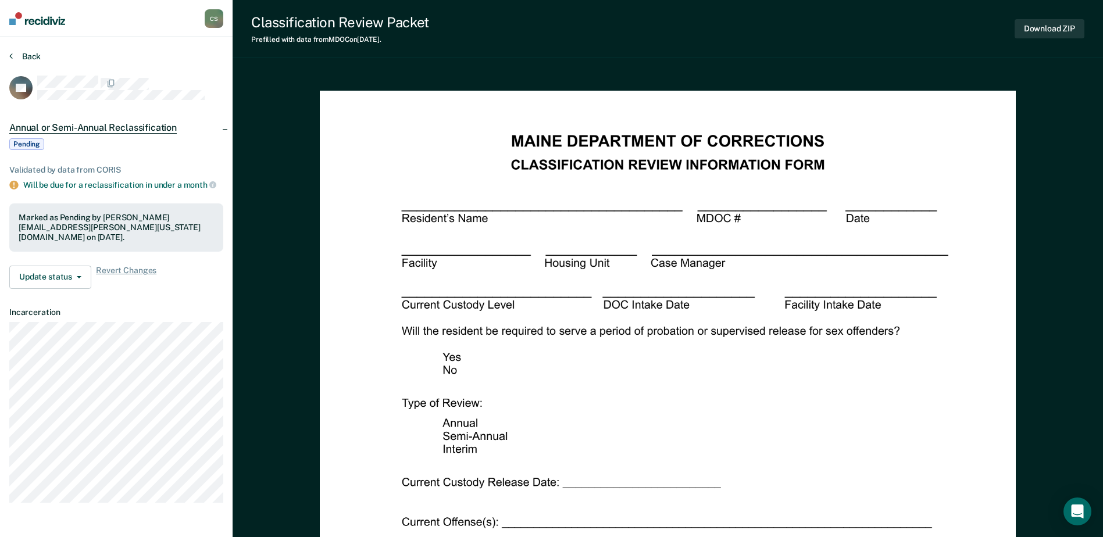
click at [22, 58] on button "Back" at bounding box center [24, 56] width 31 height 10
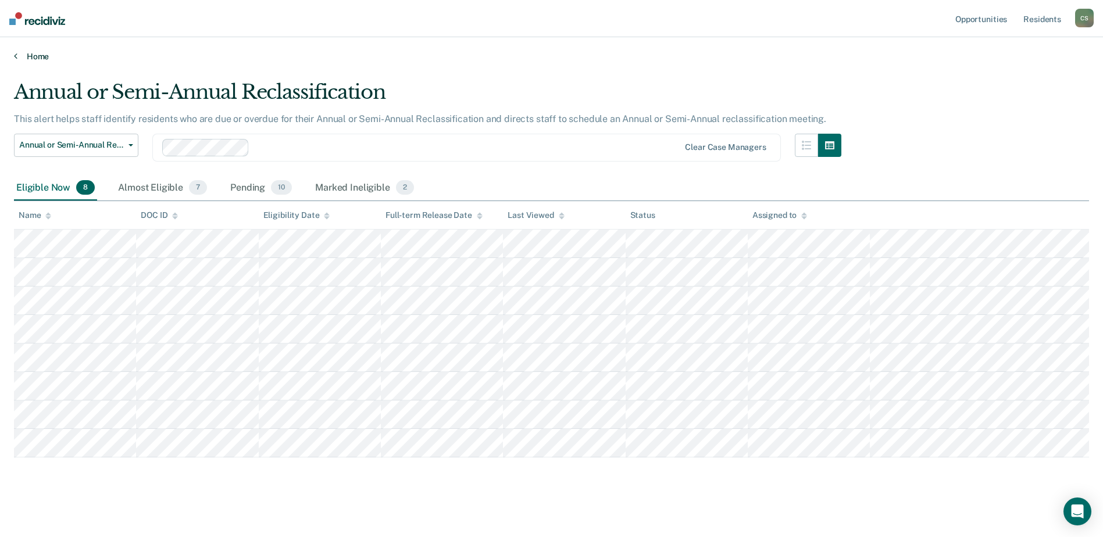
scroll to position [4, 0]
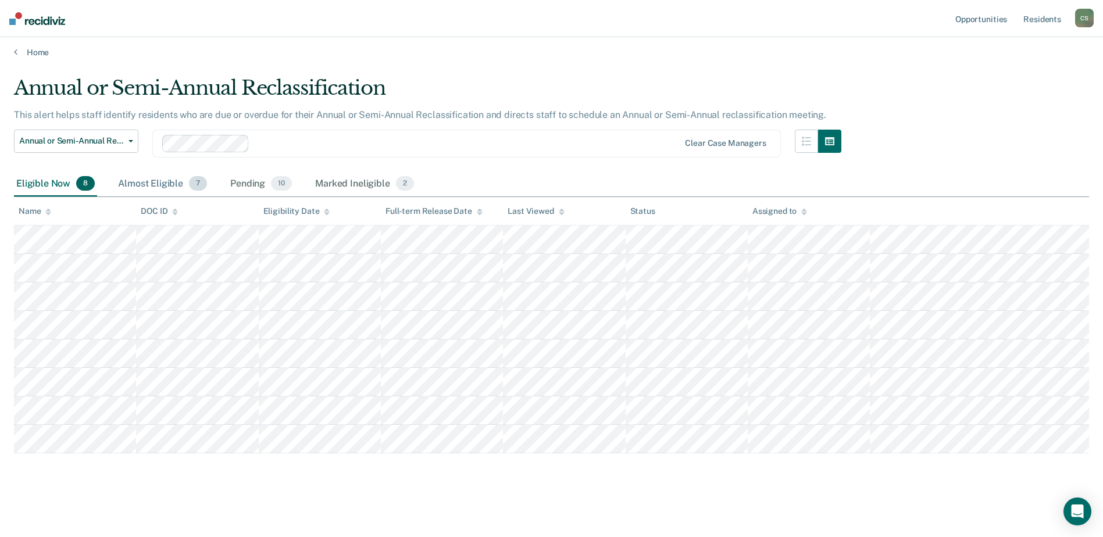
click at [165, 181] on div "Almost Eligible 7" at bounding box center [163, 185] width 94 height 26
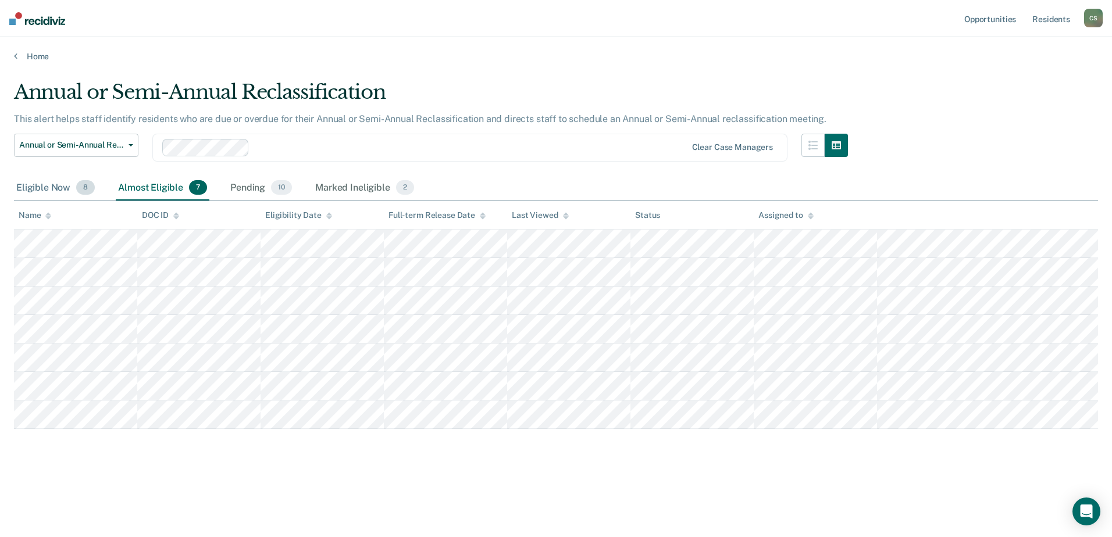
click at [49, 183] on div "Eligible Now 8" at bounding box center [55, 189] width 83 height 26
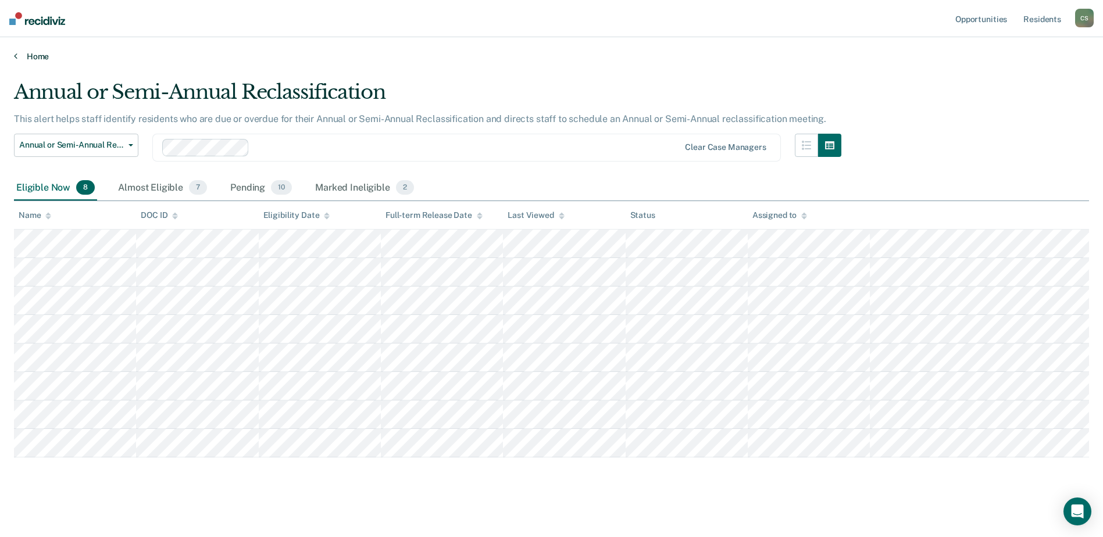
click at [30, 52] on link "Home" at bounding box center [551, 56] width 1075 height 10
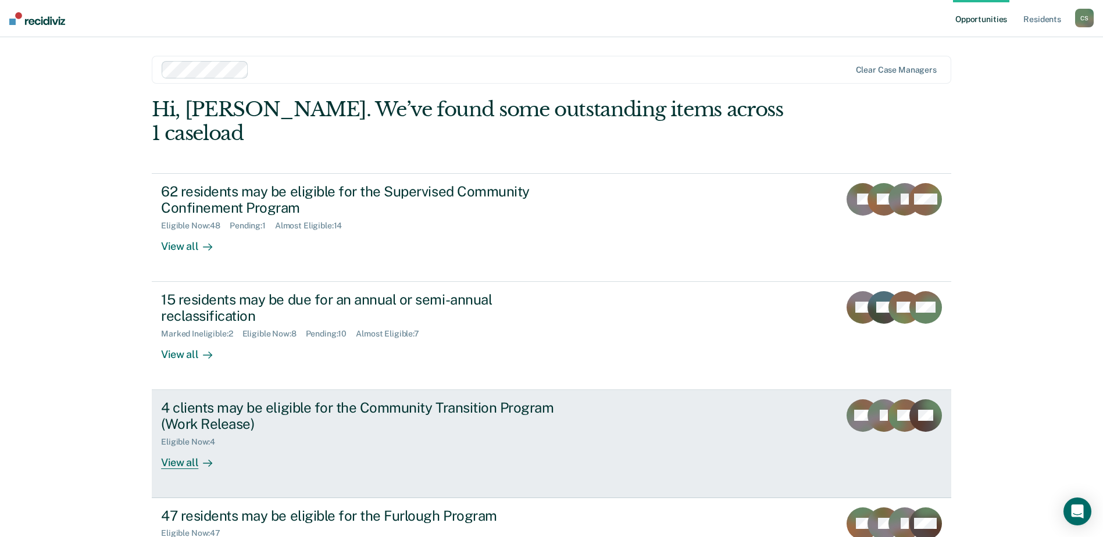
click at [185, 447] on div "View all" at bounding box center [193, 458] width 65 height 23
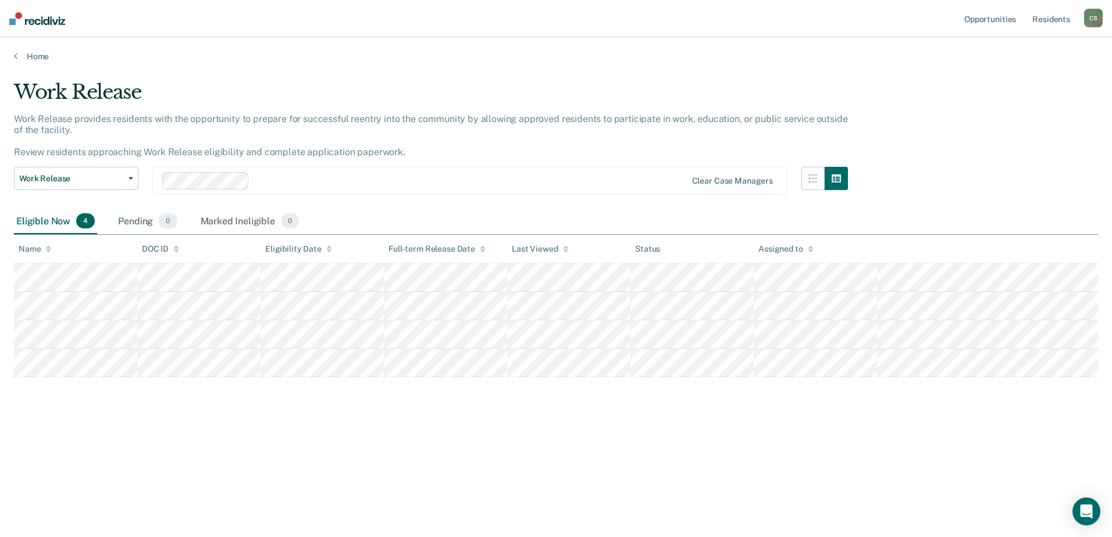
click at [36, 62] on main "Work Release Work Release provides residents with the opportunity to prepare fo…" at bounding box center [556, 298] width 1112 height 472
click at [35, 52] on link "Home" at bounding box center [556, 56] width 1084 height 10
